Goal: Navigation & Orientation: Understand site structure

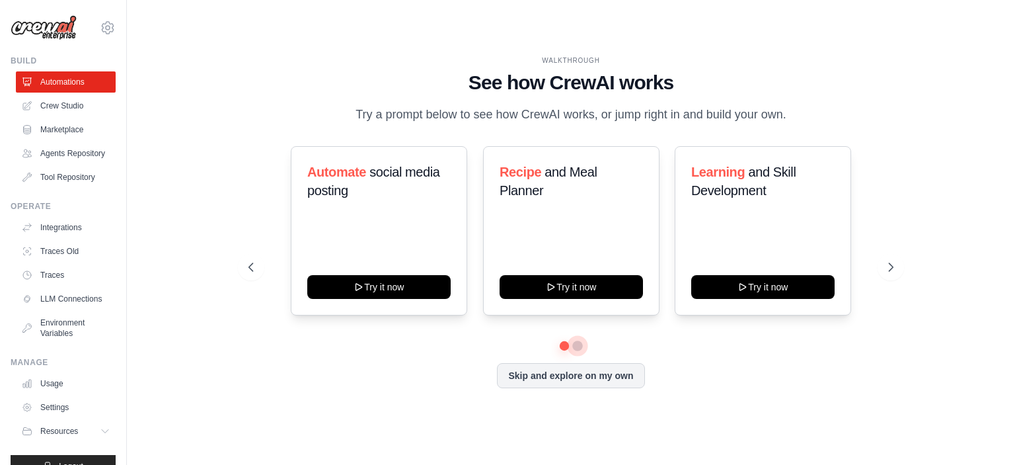
click at [575, 346] on button at bounding box center [577, 345] width 11 height 11
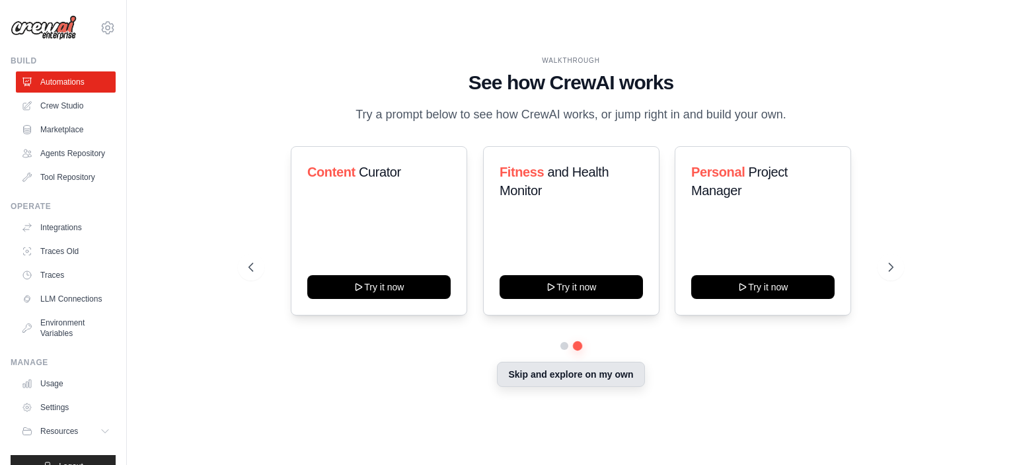
click at [566, 380] on button "Skip and explore on my own" at bounding box center [570, 374] width 147 height 25
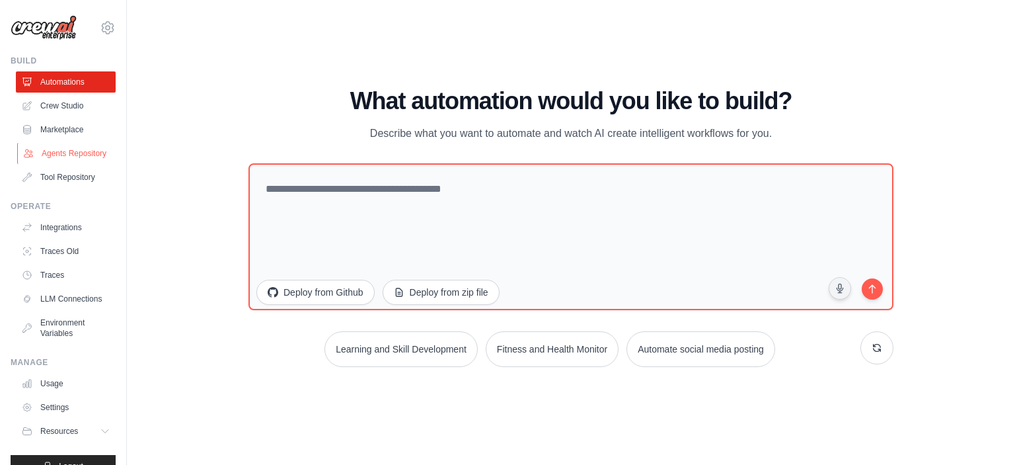
click at [77, 161] on link "Agents Repository" at bounding box center [67, 153] width 100 height 21
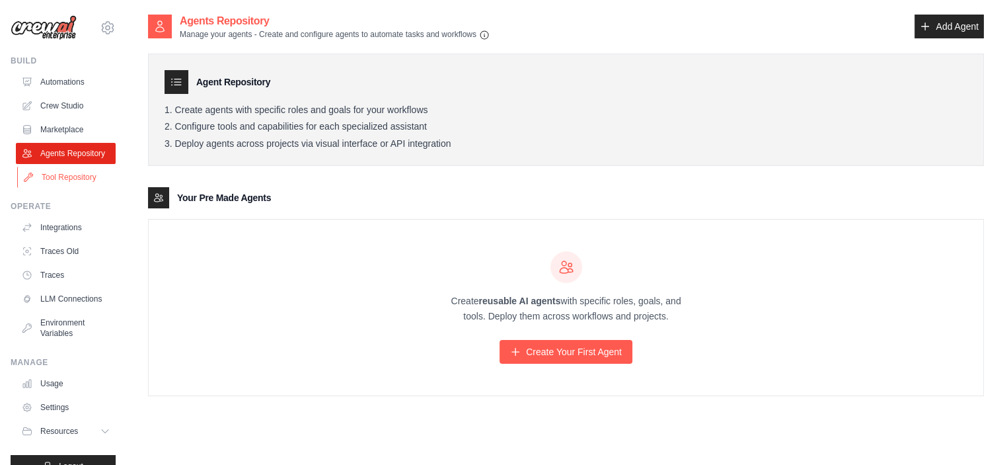
click at [85, 180] on link "Tool Repository" at bounding box center [67, 177] width 100 height 21
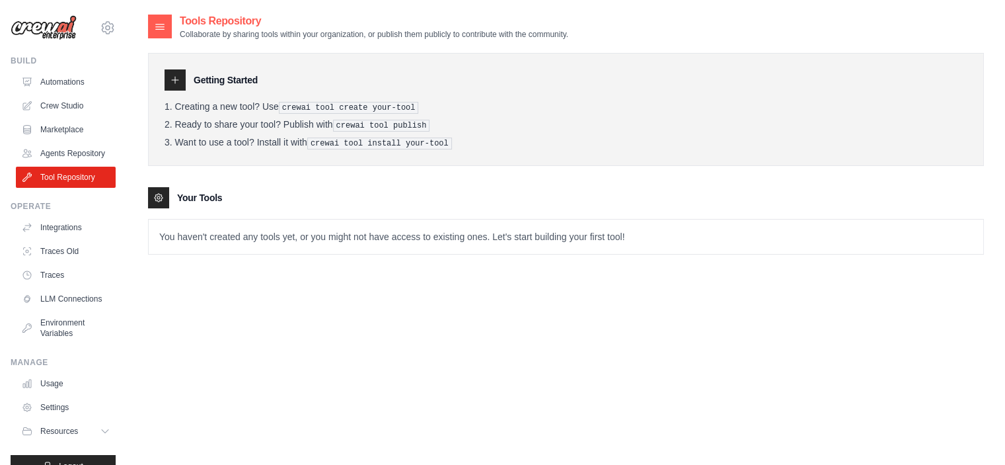
scroll to position [44, 0]
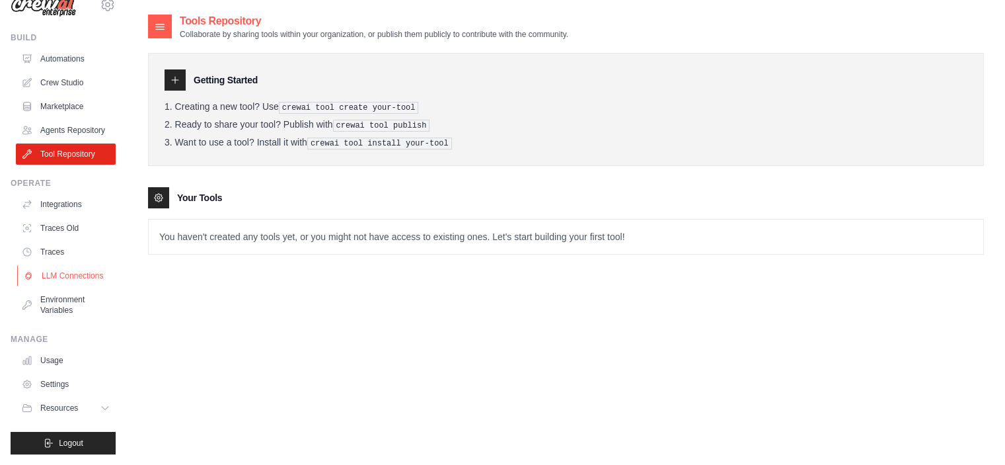
click at [67, 268] on link "LLM Connections" at bounding box center [67, 275] width 100 height 21
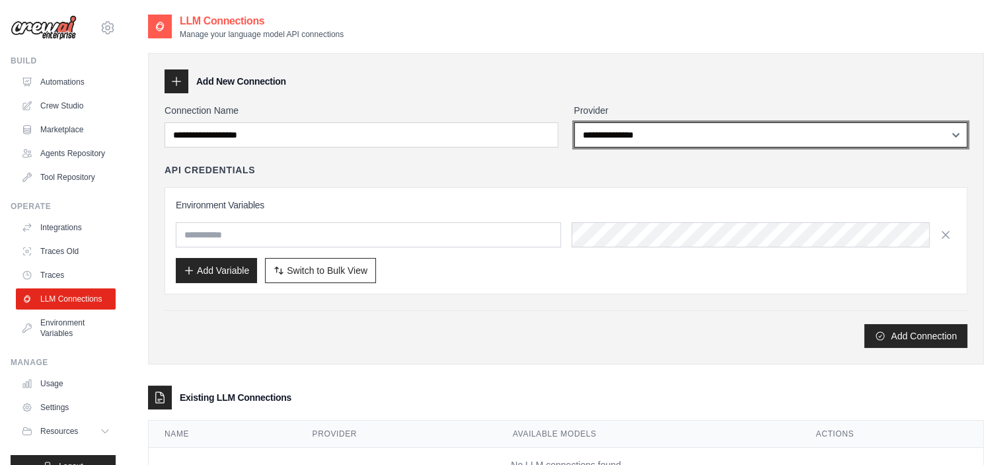
click at [592, 134] on select "**********" at bounding box center [771, 134] width 394 height 25
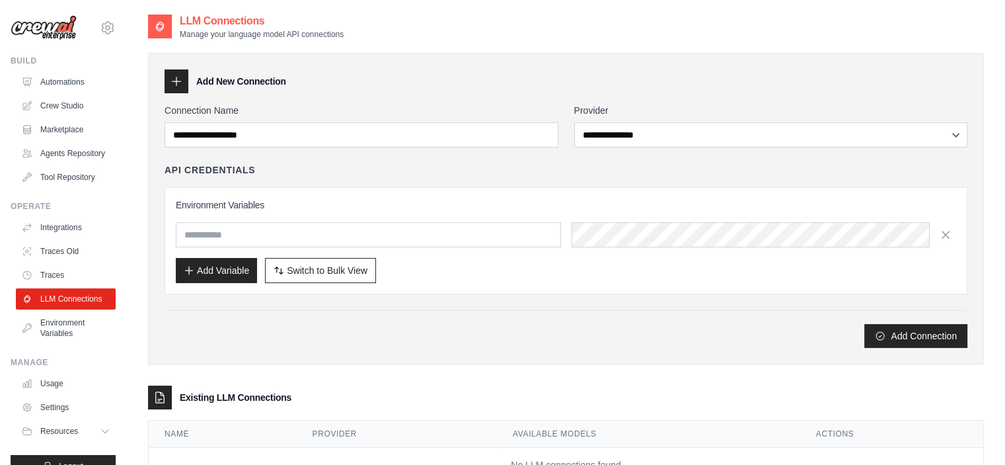
click at [444, 206] on h3 "Environment Variables" at bounding box center [566, 204] width 781 height 13
click at [61, 277] on link "Traces" at bounding box center [67, 274] width 100 height 21
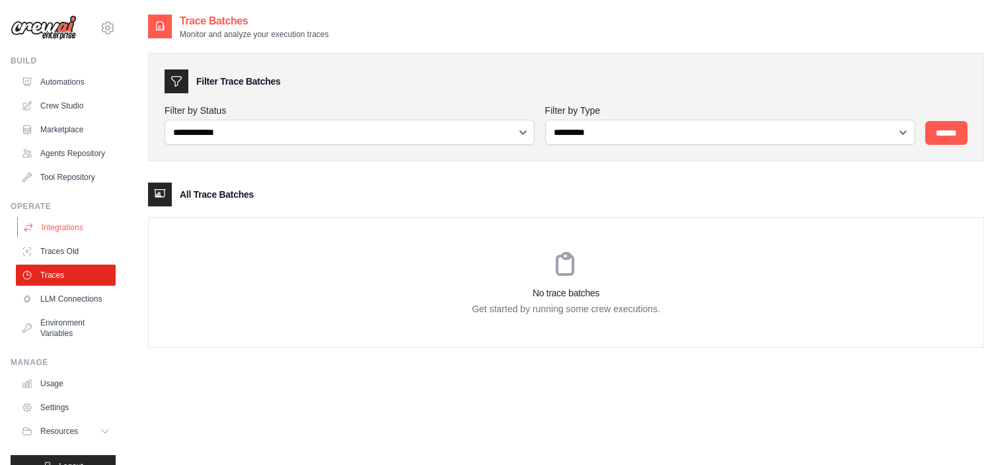
click at [63, 233] on link "Integrations" at bounding box center [67, 227] width 100 height 21
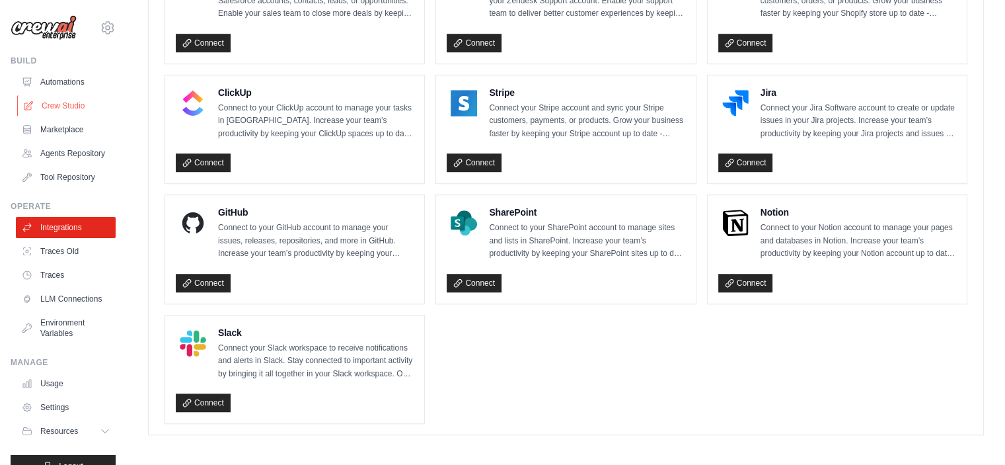
click at [66, 99] on link "Crew Studio" at bounding box center [67, 105] width 100 height 21
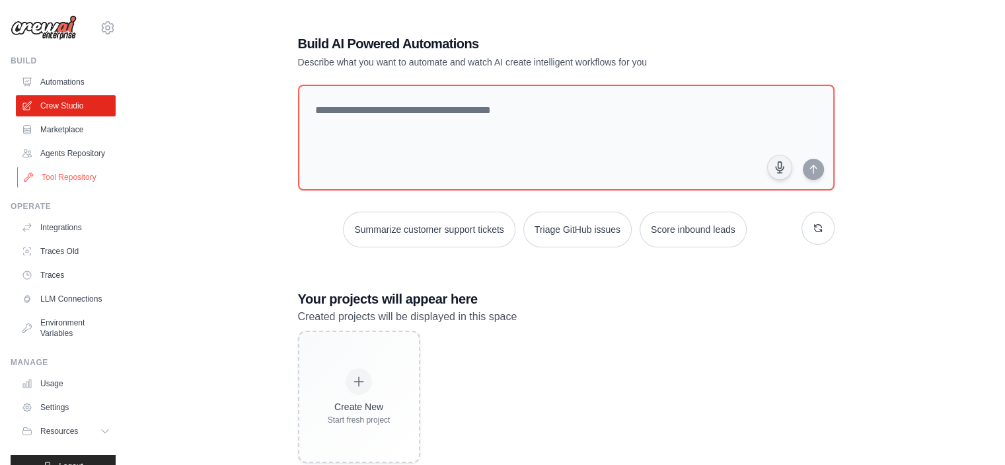
click at [98, 180] on link "Tool Repository" at bounding box center [67, 177] width 100 height 21
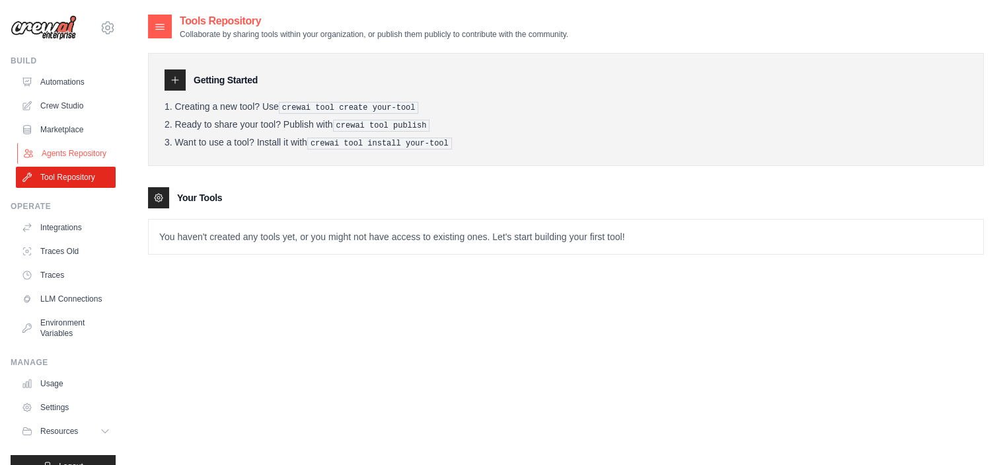
click at [85, 164] on link "Agents Repository" at bounding box center [67, 153] width 100 height 21
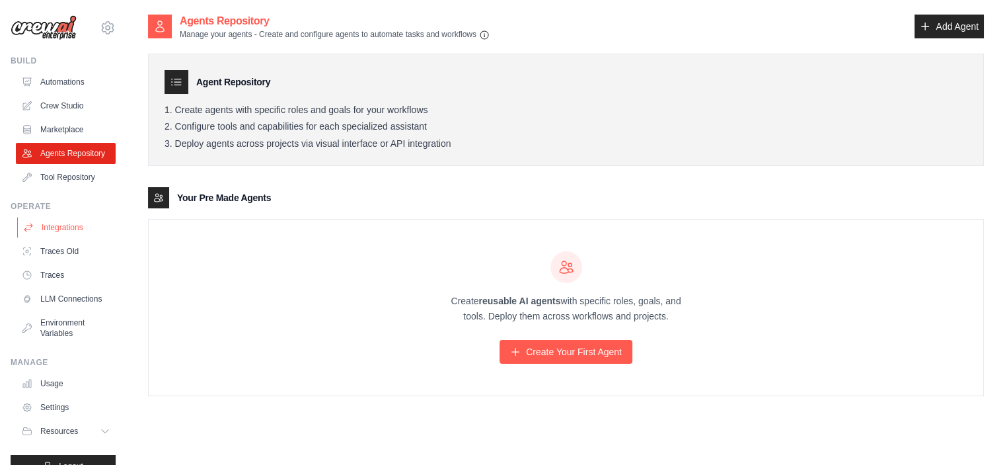
click at [83, 238] on link "Integrations" at bounding box center [67, 227] width 100 height 21
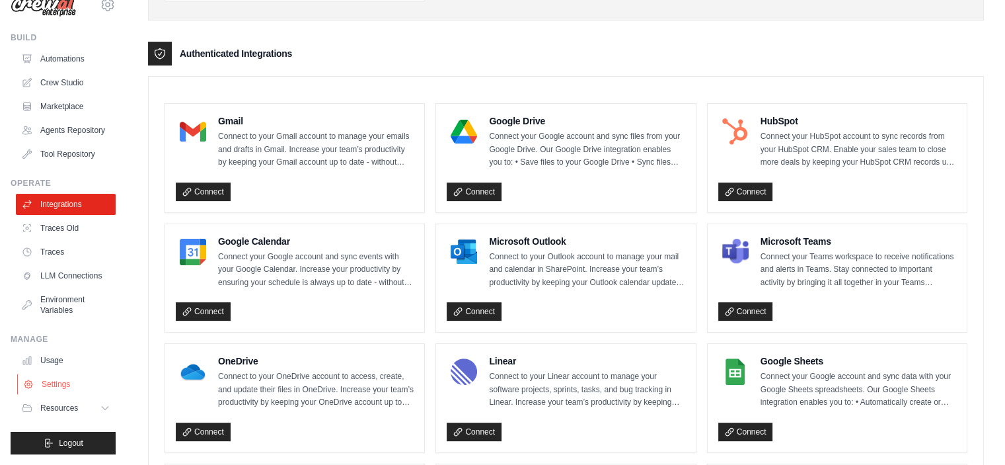
scroll to position [316, 0]
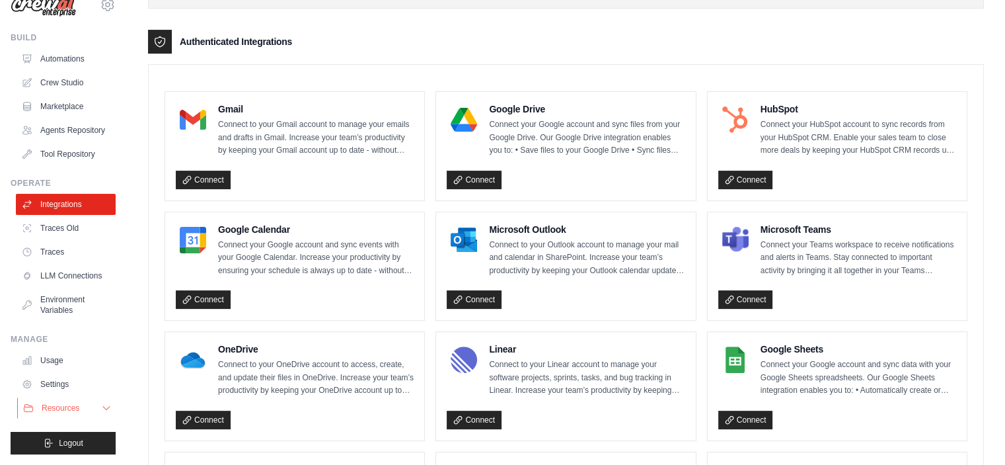
click at [69, 414] on button "Resources" at bounding box center [67, 407] width 100 height 21
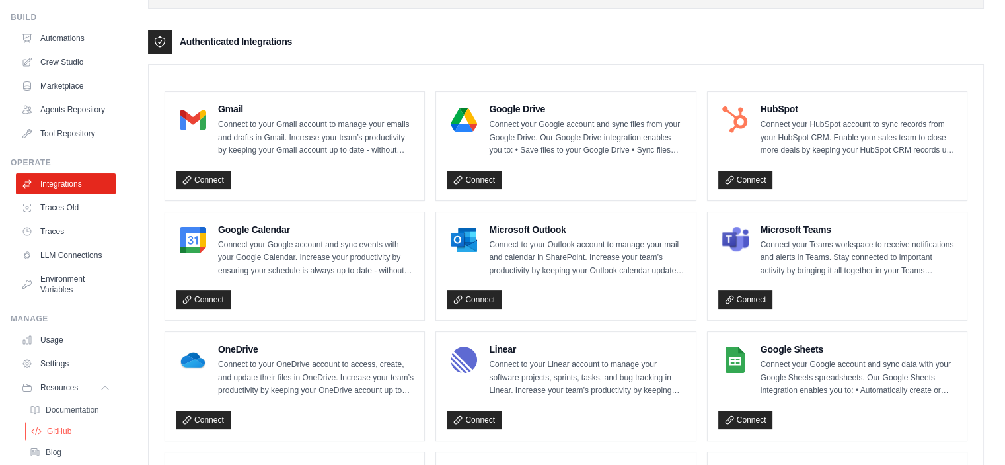
click at [79, 440] on link "GitHub" at bounding box center [71, 431] width 92 height 19
click at [81, 374] on link "Settings" at bounding box center [67, 363] width 100 height 21
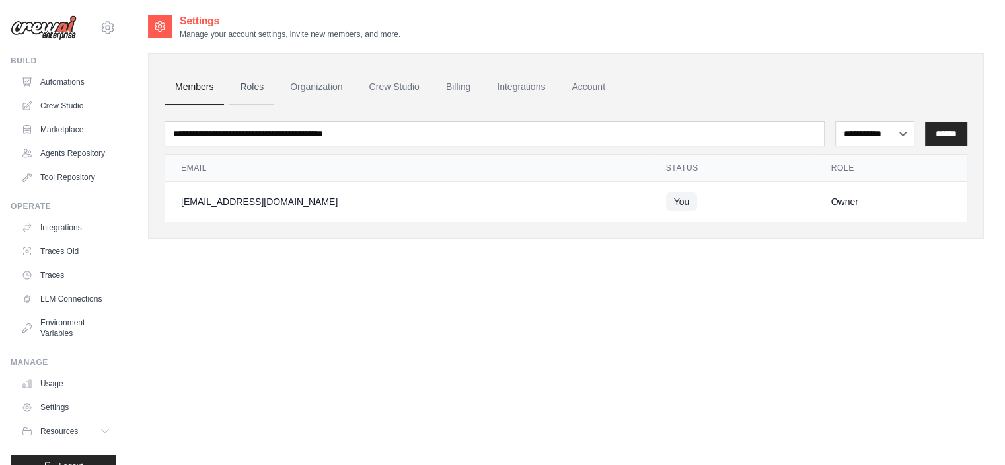
click at [253, 84] on link "Roles" at bounding box center [251, 87] width 45 height 36
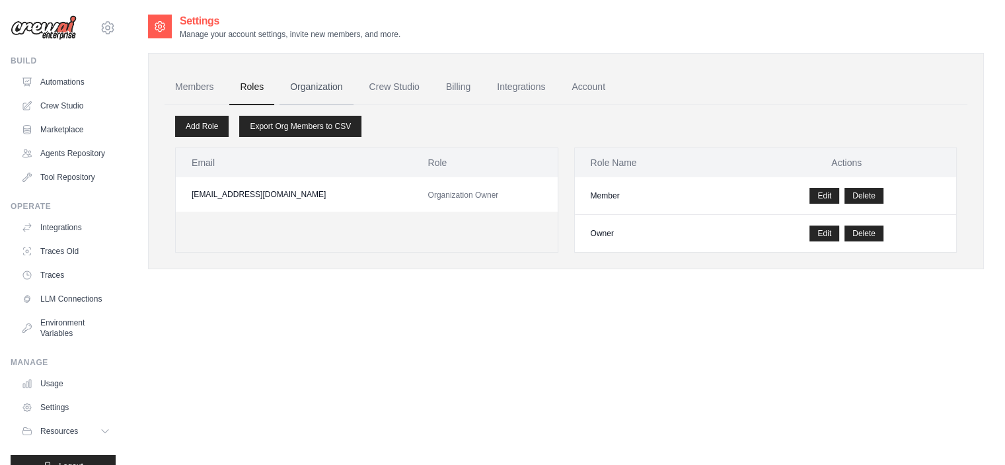
click at [311, 83] on link "Organization" at bounding box center [316, 87] width 73 height 36
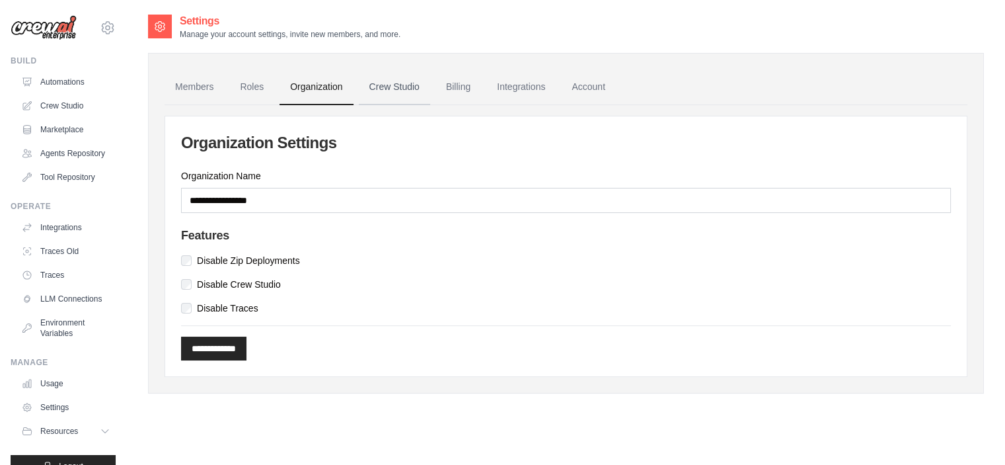
click at [386, 79] on link "Crew Studio" at bounding box center [394, 87] width 71 height 36
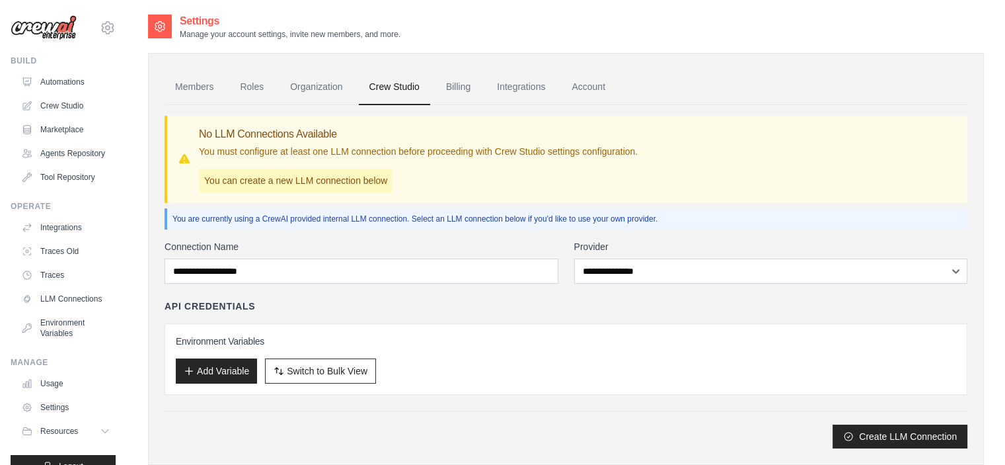
click at [486, 92] on link "Integrations" at bounding box center [520, 87] width 69 height 36
click at [576, 87] on link "Account" at bounding box center [588, 87] width 55 height 36
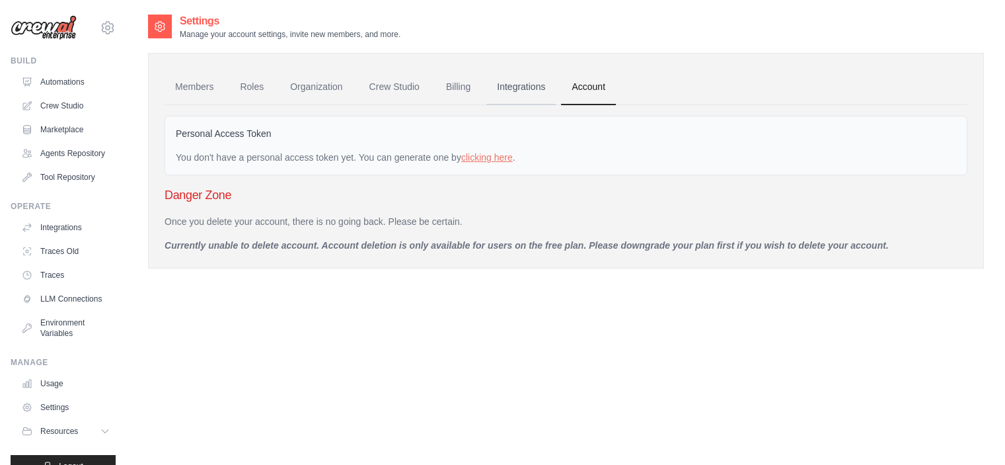
click at [528, 83] on link "Integrations" at bounding box center [520, 87] width 69 height 36
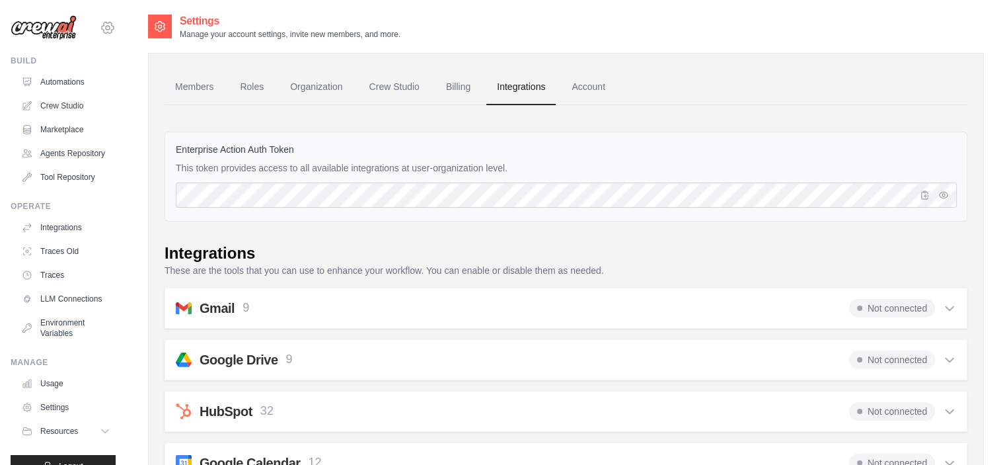
click at [106, 27] on icon at bounding box center [108, 28] width 4 height 4
click at [120, 79] on icon at bounding box center [117, 82] width 8 height 8
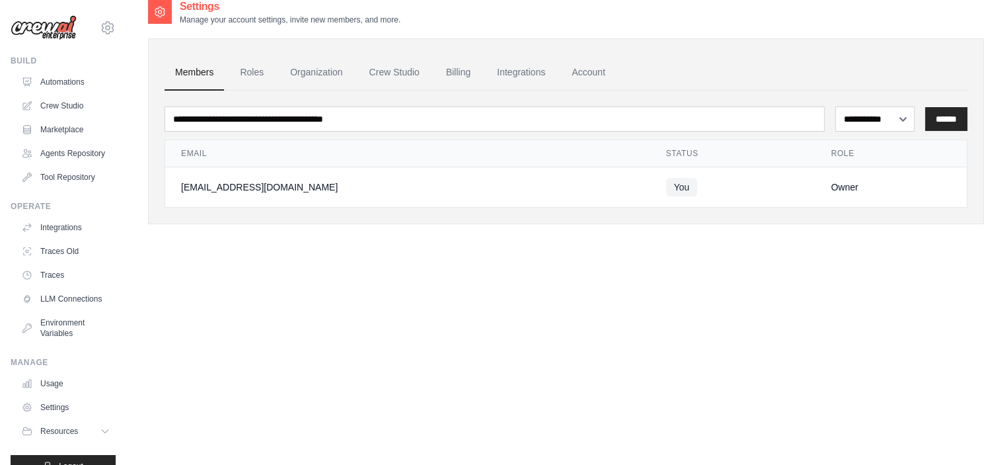
scroll to position [19, 0]
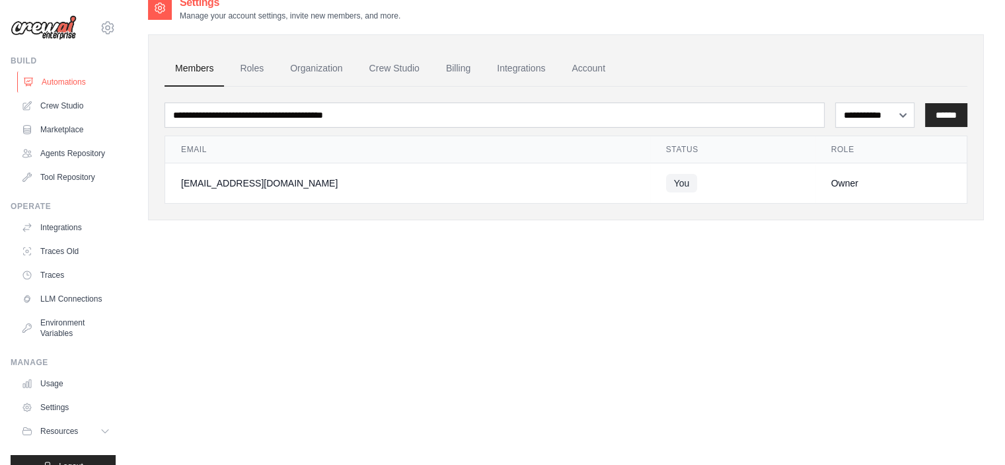
click at [97, 85] on link "Automations" at bounding box center [67, 81] width 100 height 21
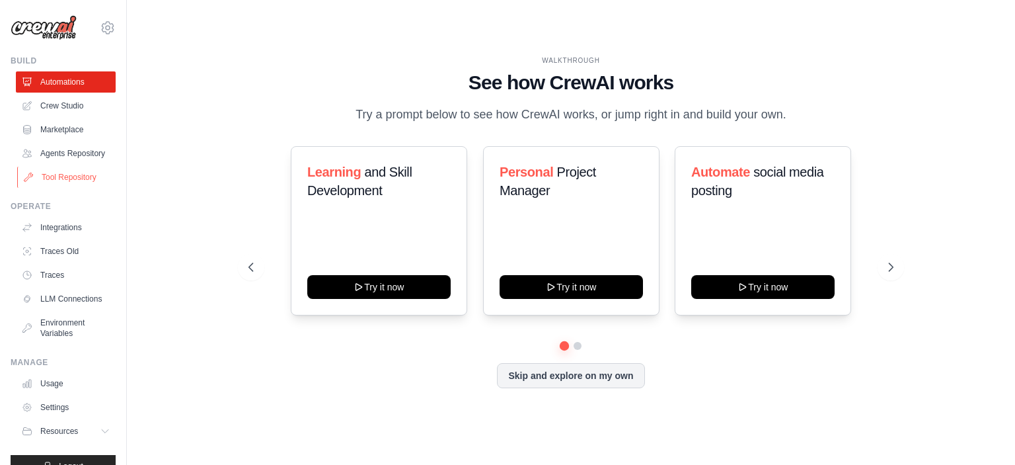
click at [94, 187] on link "Tool Repository" at bounding box center [67, 177] width 100 height 21
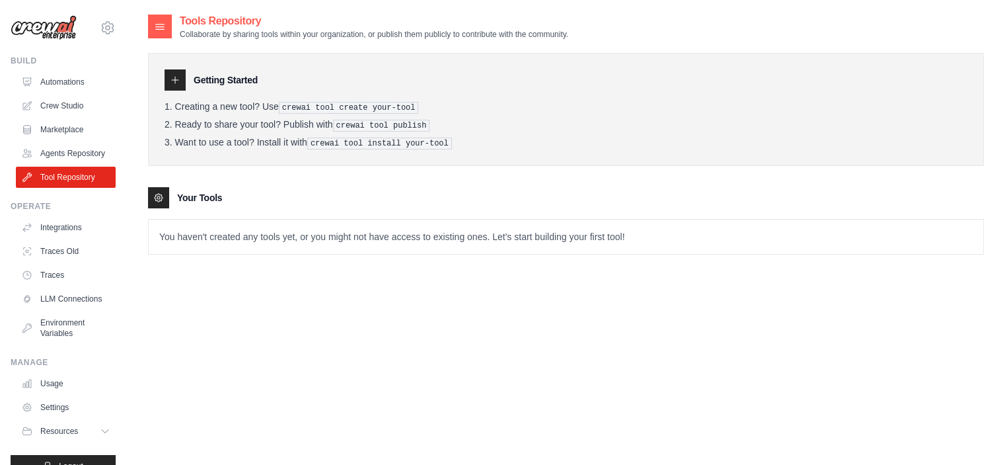
scroll to position [26, 0]
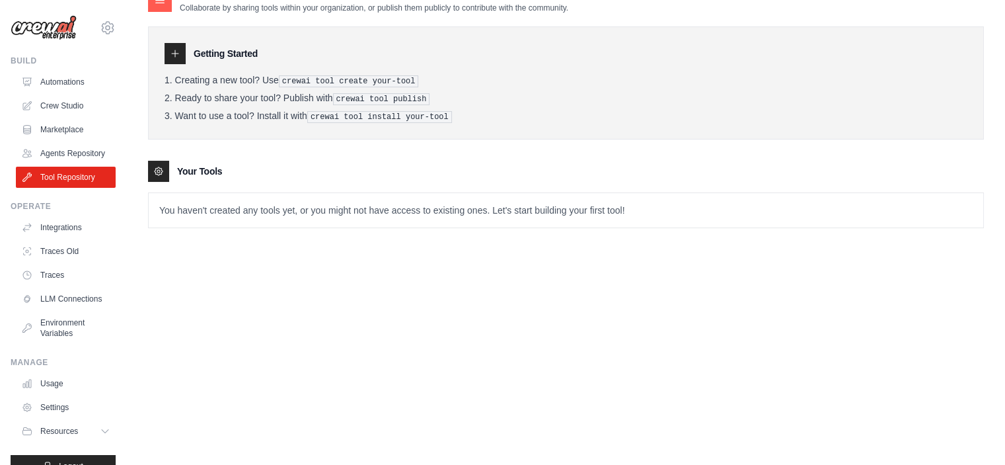
click at [545, 203] on p "You haven't created any tools yet, or you might not have access to existing one…" at bounding box center [566, 210] width 835 height 34
click at [165, 165] on div at bounding box center [158, 171] width 21 height 21
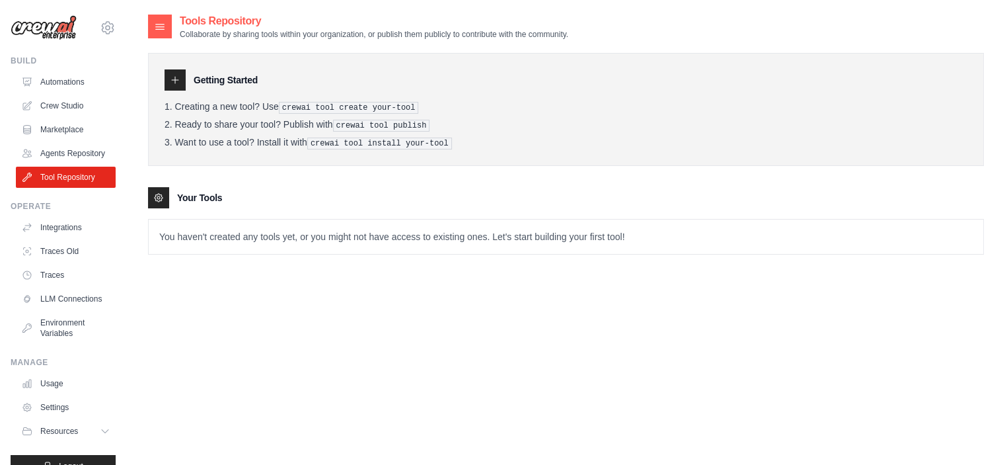
scroll to position [0, 0]
click at [52, 38] on img at bounding box center [44, 27] width 66 height 25
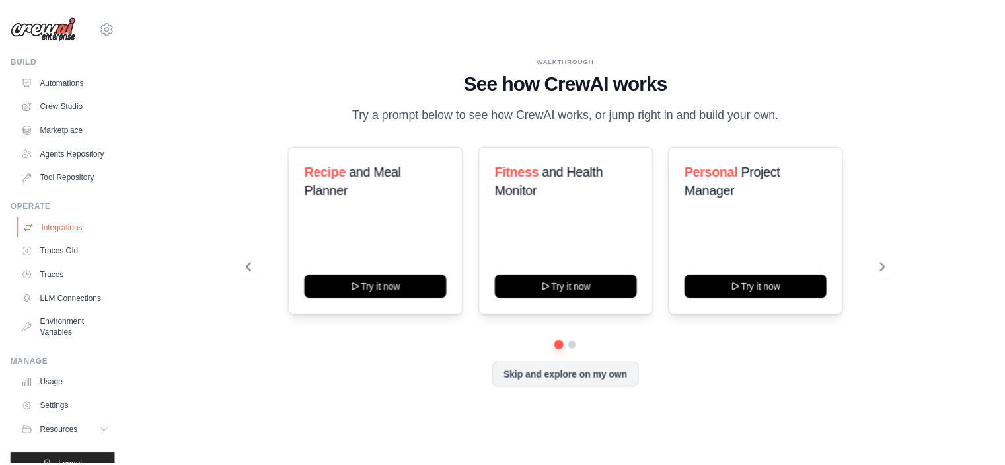
scroll to position [44, 0]
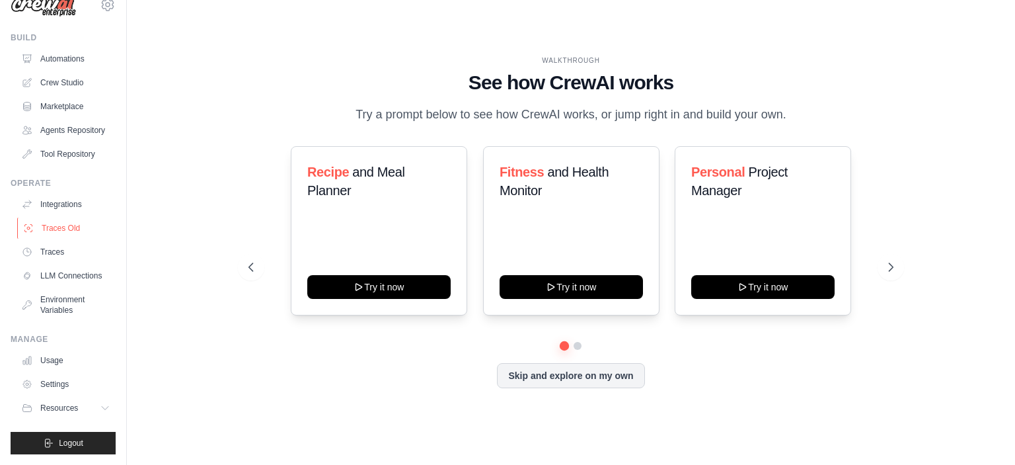
click at [70, 221] on link "Traces Old" at bounding box center [67, 227] width 100 height 21
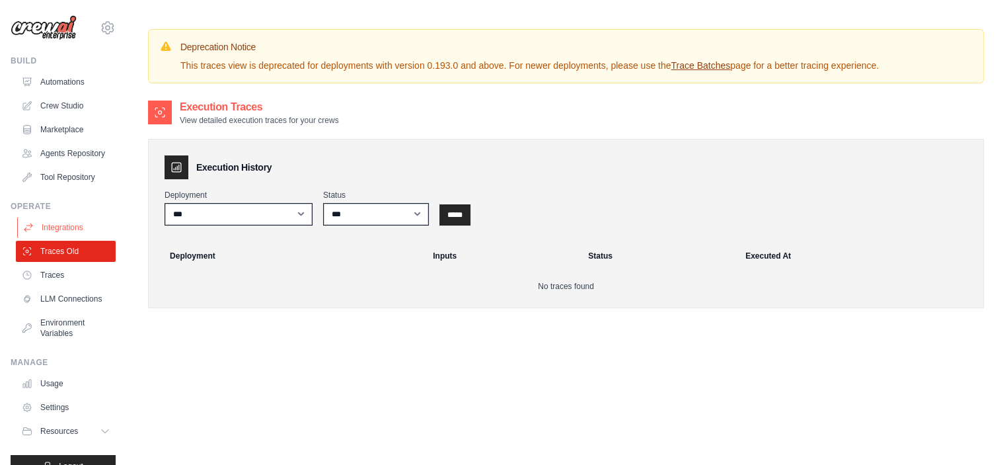
click at [71, 233] on link "Integrations" at bounding box center [67, 227] width 100 height 21
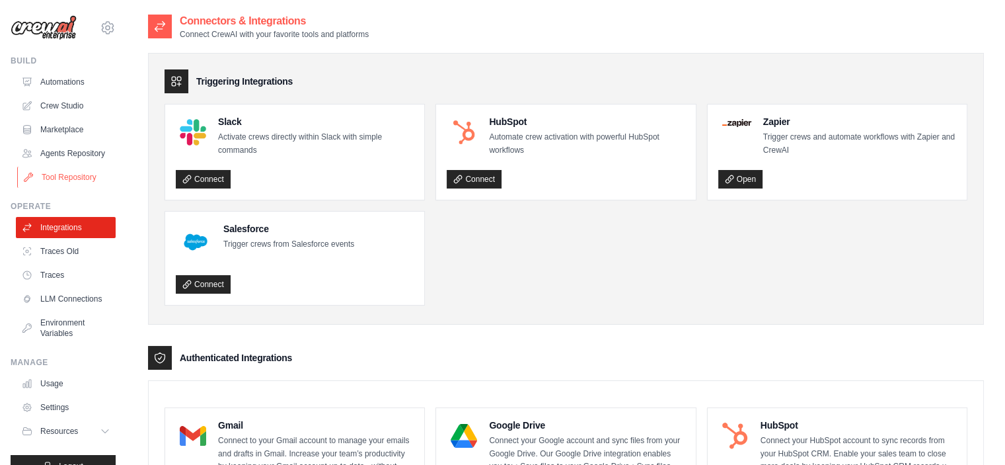
click at [77, 186] on link "Tool Repository" at bounding box center [67, 177] width 100 height 21
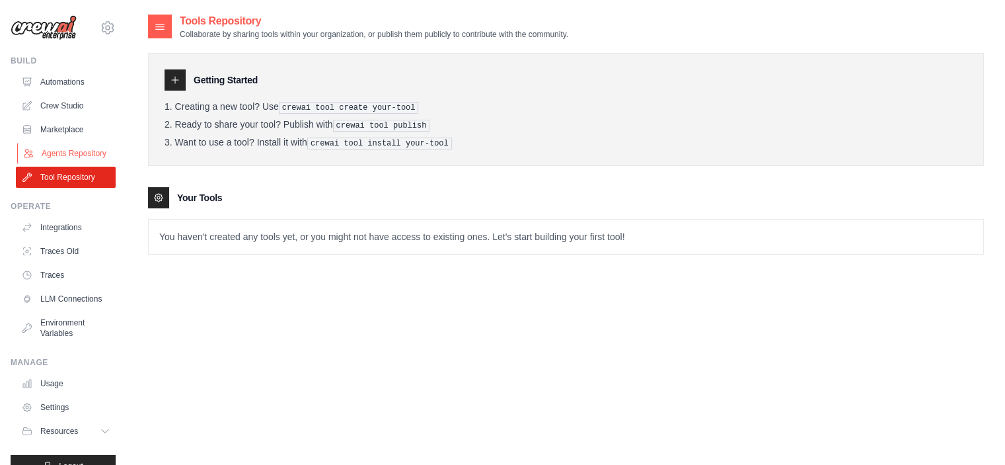
click at [77, 164] on link "Agents Repository" at bounding box center [67, 153] width 100 height 21
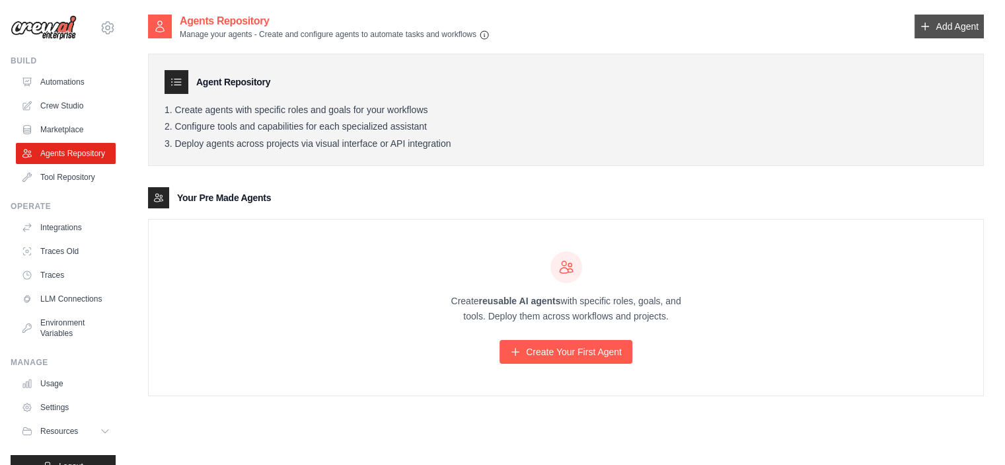
click at [958, 28] on link "Add Agent" at bounding box center [949, 27] width 69 height 24
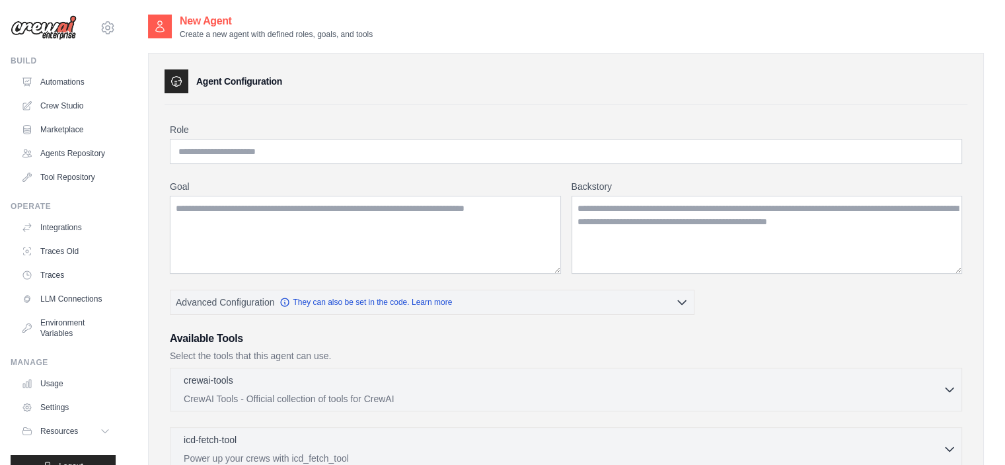
scroll to position [283, 0]
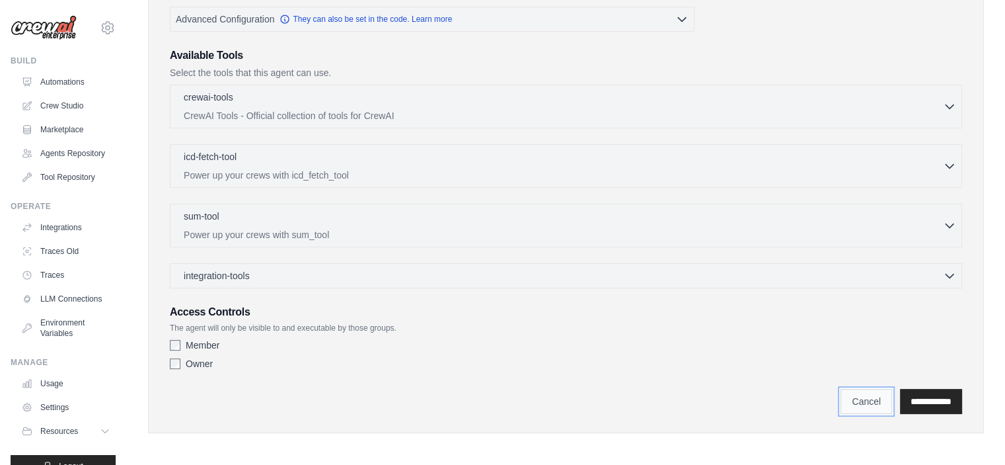
click at [865, 397] on link "Cancel" at bounding box center [867, 401] width 52 height 25
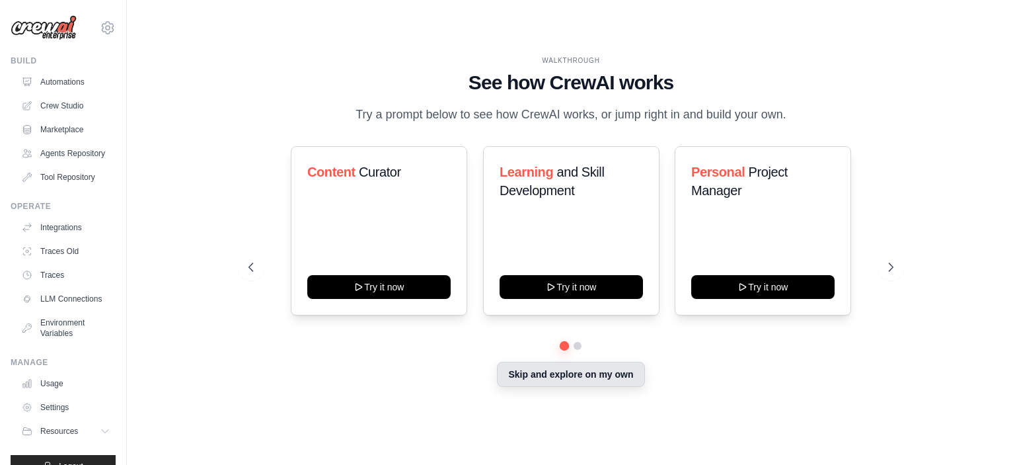
click at [581, 377] on button "Skip and explore on my own" at bounding box center [570, 374] width 147 height 25
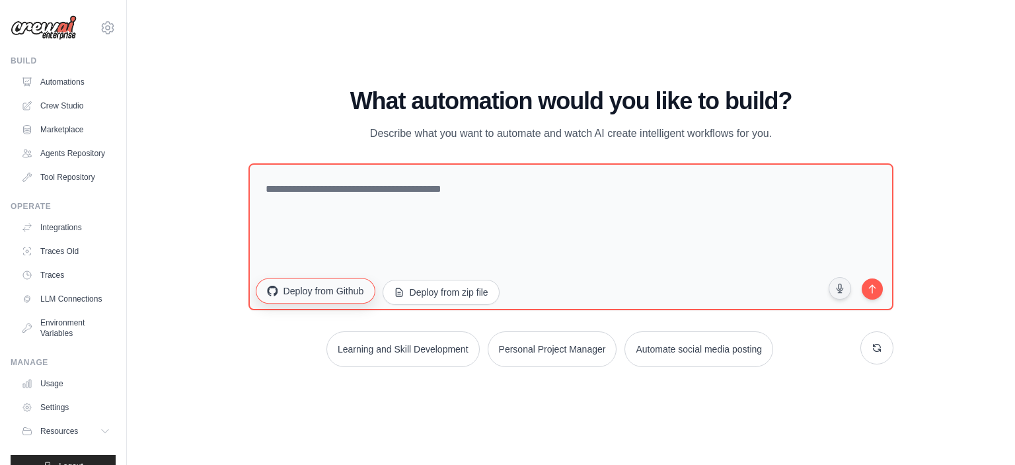
click at [313, 293] on button "Deploy from Github" at bounding box center [315, 290] width 119 height 25
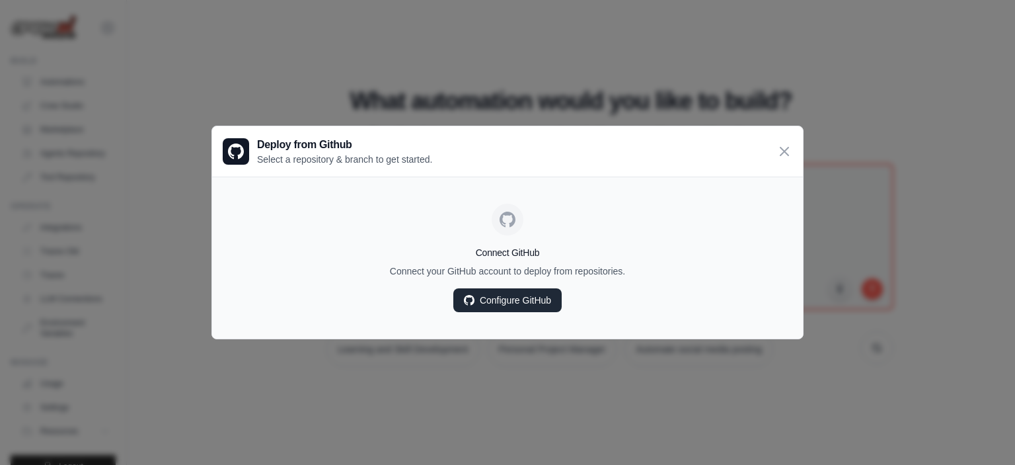
click at [490, 297] on link "Configure GitHub" at bounding box center [507, 300] width 108 height 24
